Goal: Navigation & Orientation: Find specific page/section

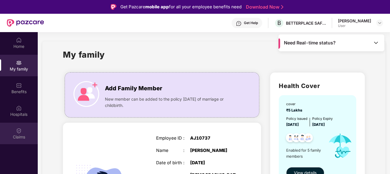
click at [18, 138] on div "Claims" at bounding box center [19, 137] width 38 height 6
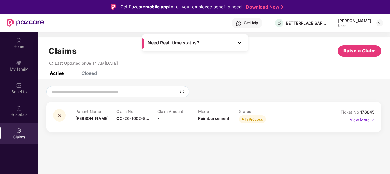
click at [355, 118] on p "View More" at bounding box center [362, 119] width 25 height 8
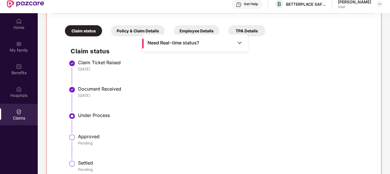
scroll to position [121, 0]
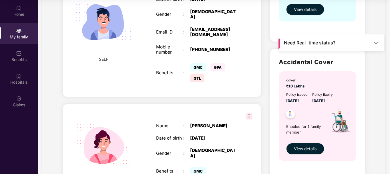
scroll to position [66, 0]
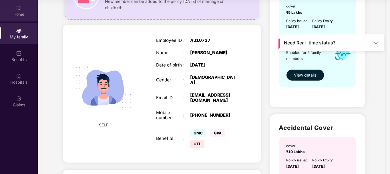
click at [17, 13] on div "Home" at bounding box center [19, 14] width 38 height 6
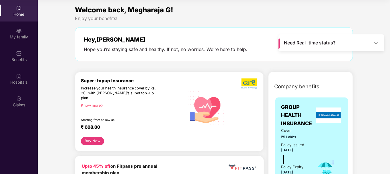
click at [139, 50] on div "Hope you’re staying safe and healthy. If not, no worries. We’re here to help." at bounding box center [166, 49] width 164 height 6
click at [22, 40] on div "My family" at bounding box center [19, 37] width 38 height 6
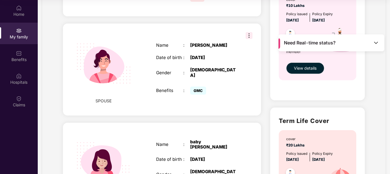
scroll to position [197, 0]
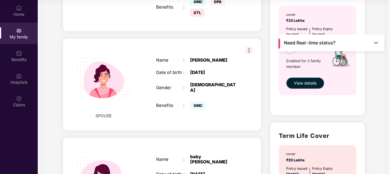
click at [249, 48] on img at bounding box center [249, 50] width 7 height 7
